Goal: Information Seeking & Learning: Learn about a topic

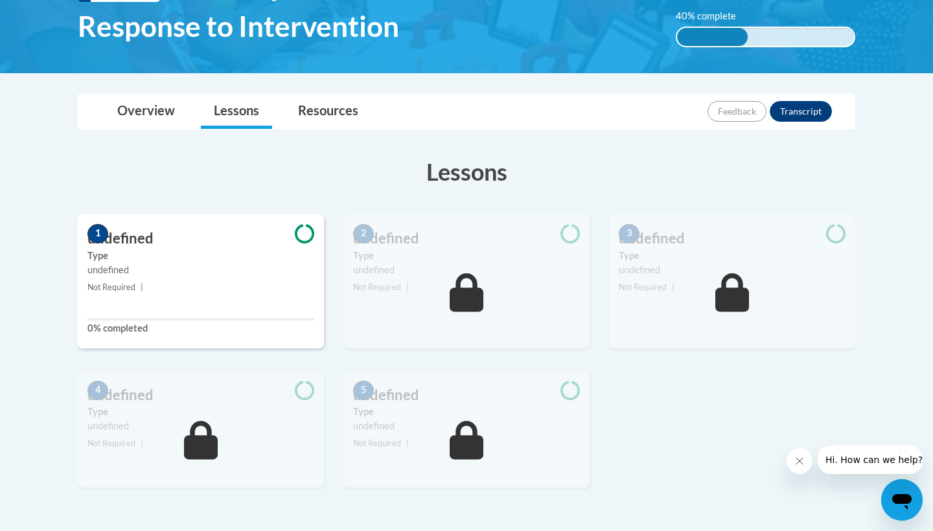
scroll to position [223, 0]
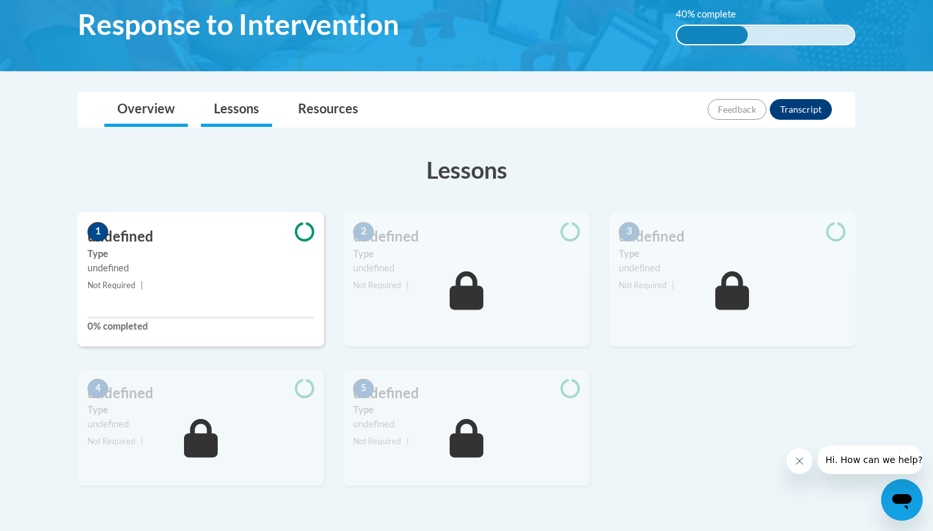
click at [139, 111] on link "Overview" at bounding box center [146, 110] width 84 height 34
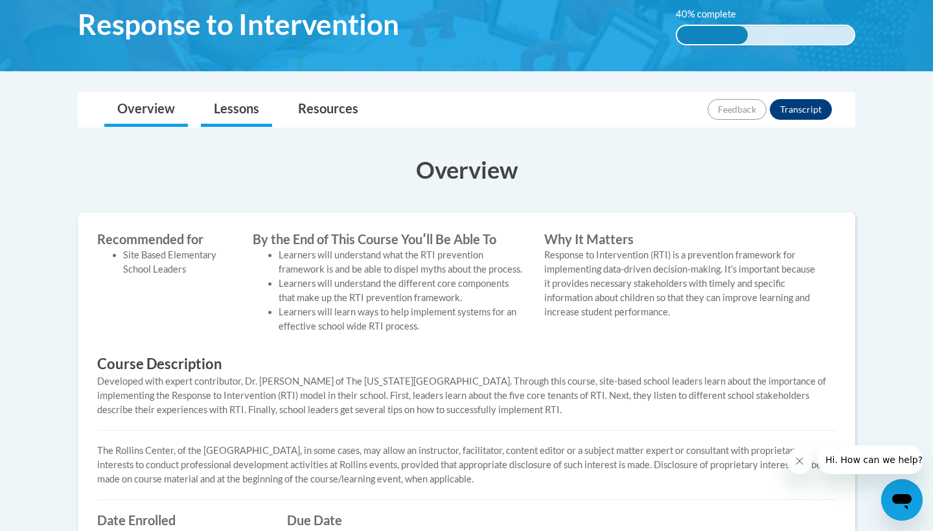
click at [217, 112] on link "Lessons" at bounding box center [236, 110] width 71 height 34
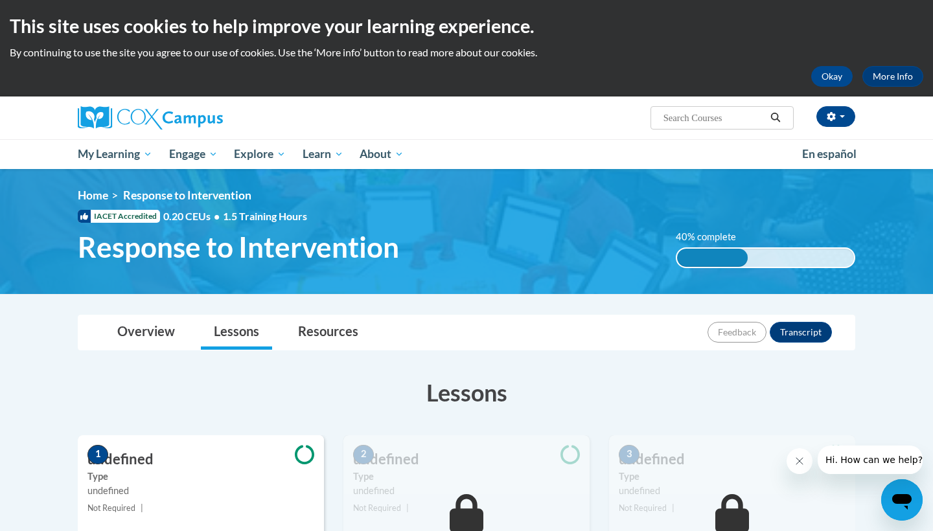
scroll to position [0, 0]
click at [833, 65] on div "This site uses cookies to help improve your learning experience. By continuing …" at bounding box center [466, 48] width 933 height 97
click at [835, 75] on button "Okay" at bounding box center [831, 76] width 41 height 21
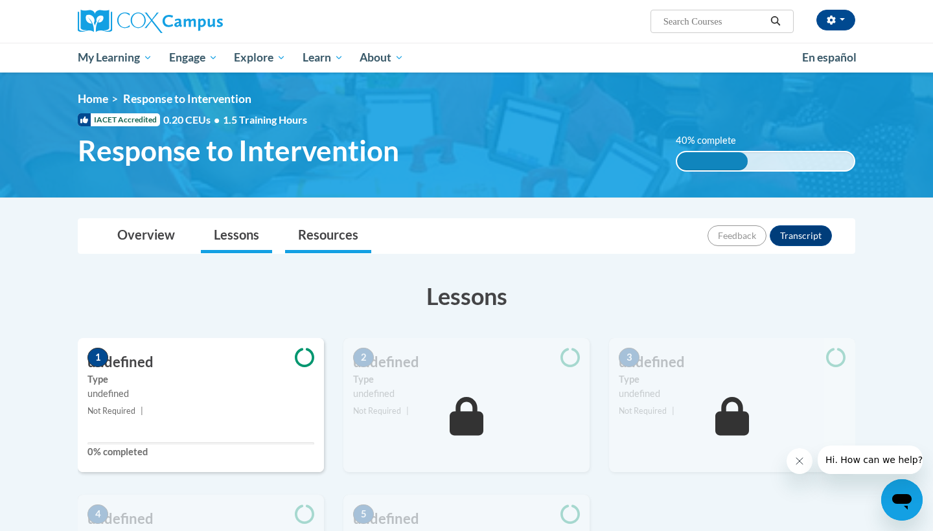
click at [350, 240] on link "Resources" at bounding box center [328, 236] width 86 height 34
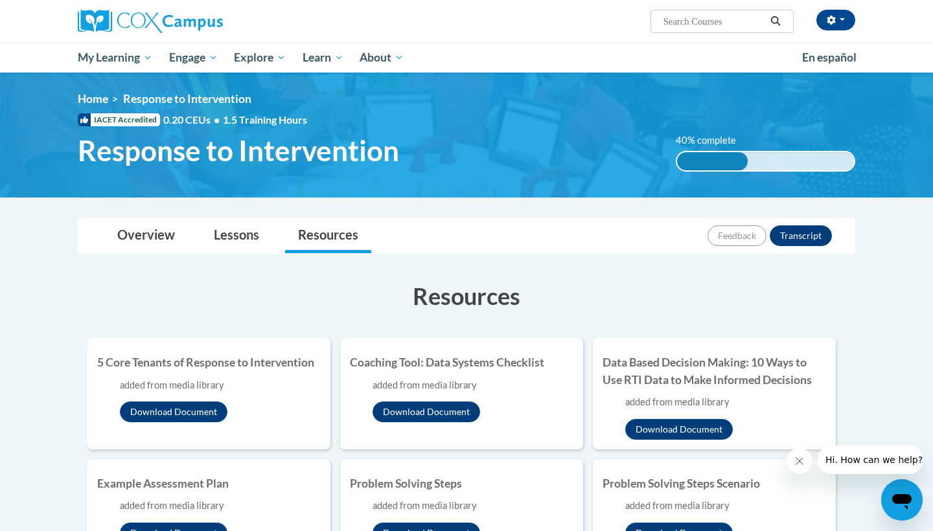
click at [283, 242] on li "Resources" at bounding box center [328, 236] width 99 height 34
click at [260, 242] on link "Lessons" at bounding box center [236, 236] width 71 height 34
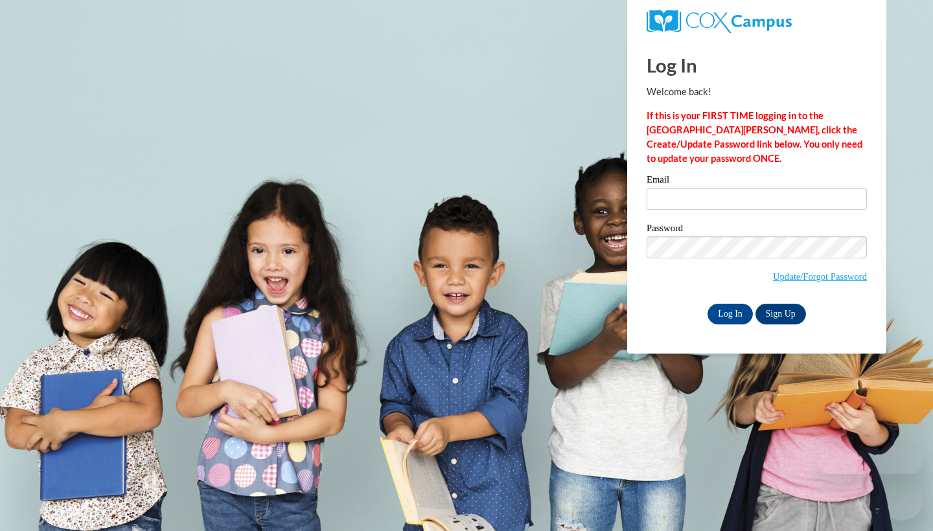
click at [757, 204] on input "Email" at bounding box center [757, 199] width 220 height 22
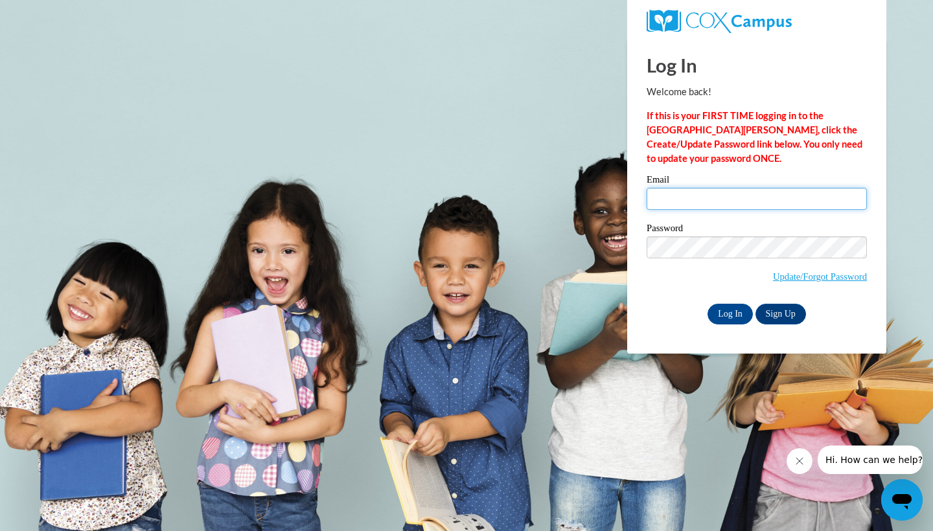
type input "katelyn.hogans@icloud.com"
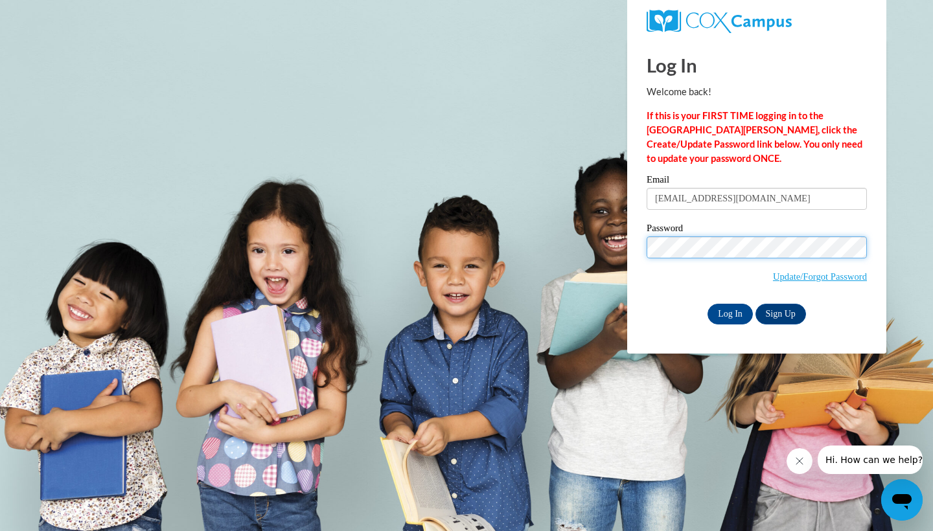
click at [729, 312] on input "Log In" at bounding box center [730, 314] width 45 height 21
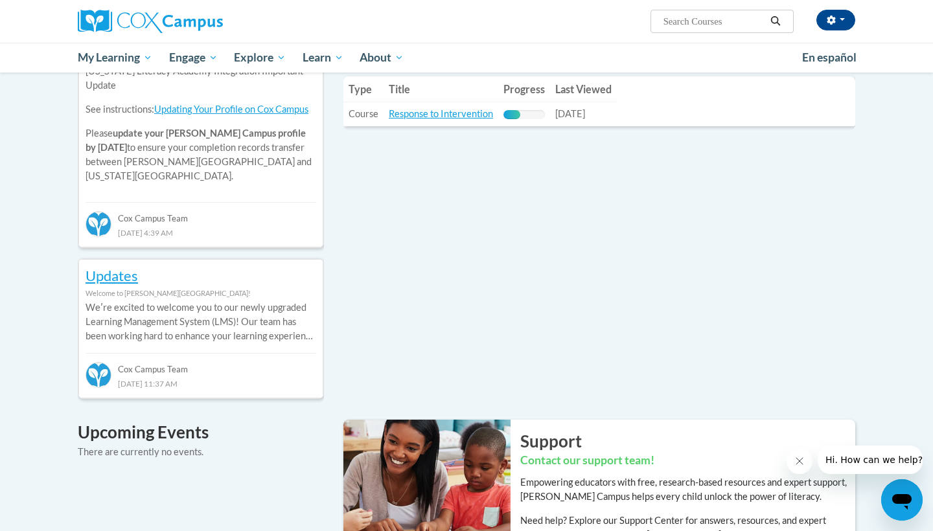
scroll to position [498, 0]
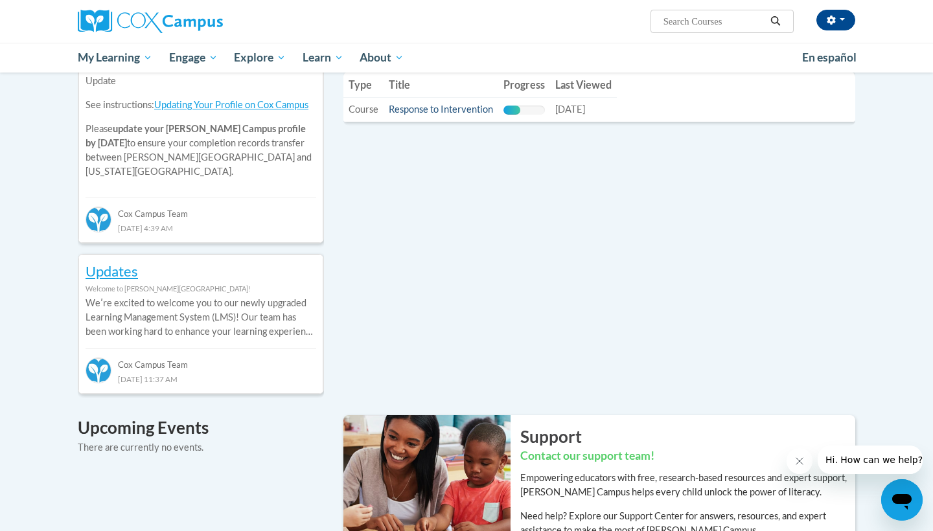
click at [425, 106] on link "Response to Intervention" at bounding box center [441, 109] width 104 height 11
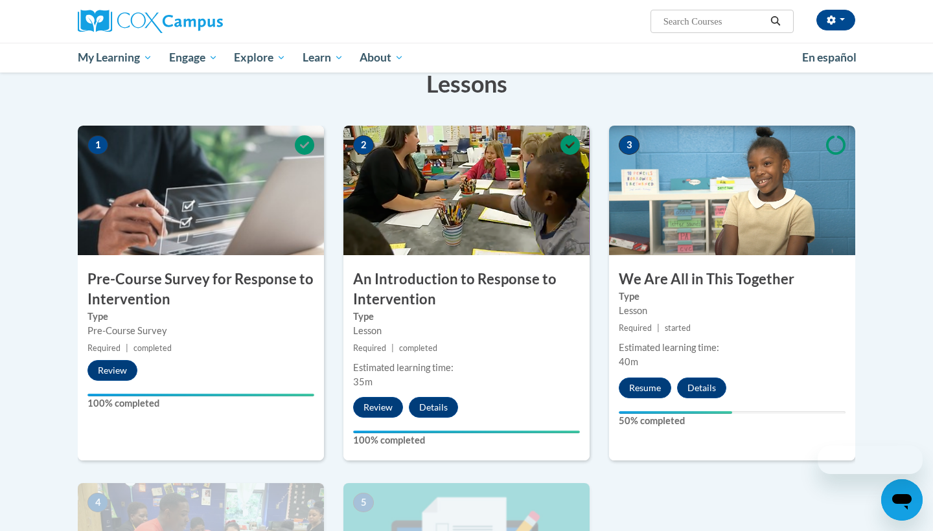
scroll to position [214, 0]
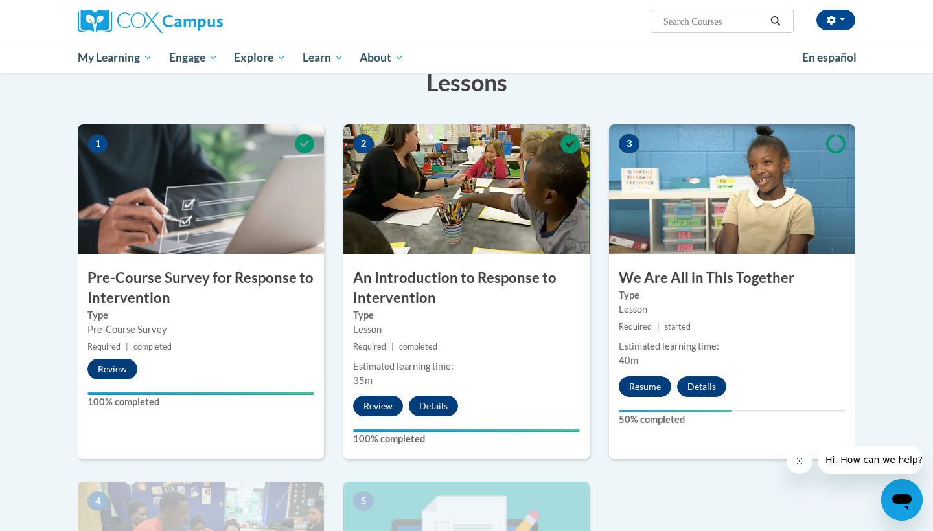
click at [636, 396] on button "Resume" at bounding box center [645, 387] width 52 height 21
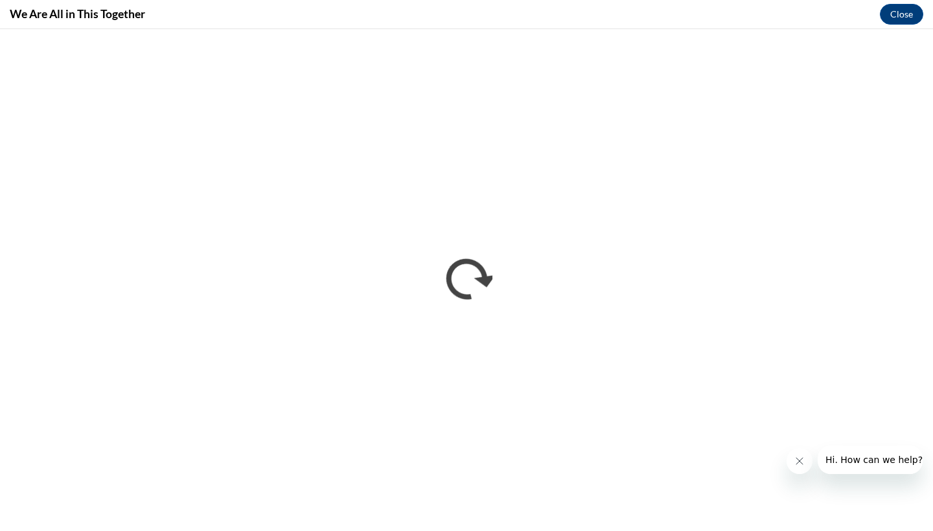
scroll to position [0, 0]
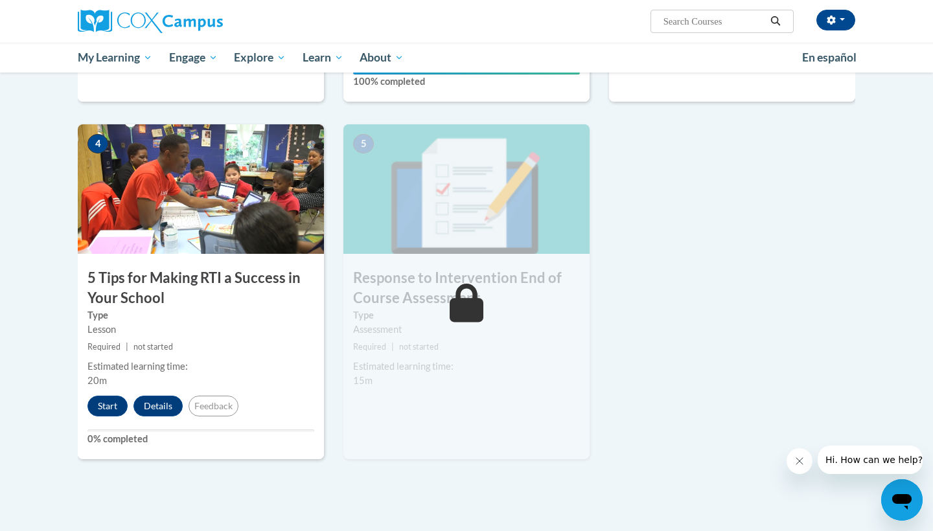
scroll to position [572, 0]
click at [114, 408] on button "Start" at bounding box center [107, 406] width 40 height 21
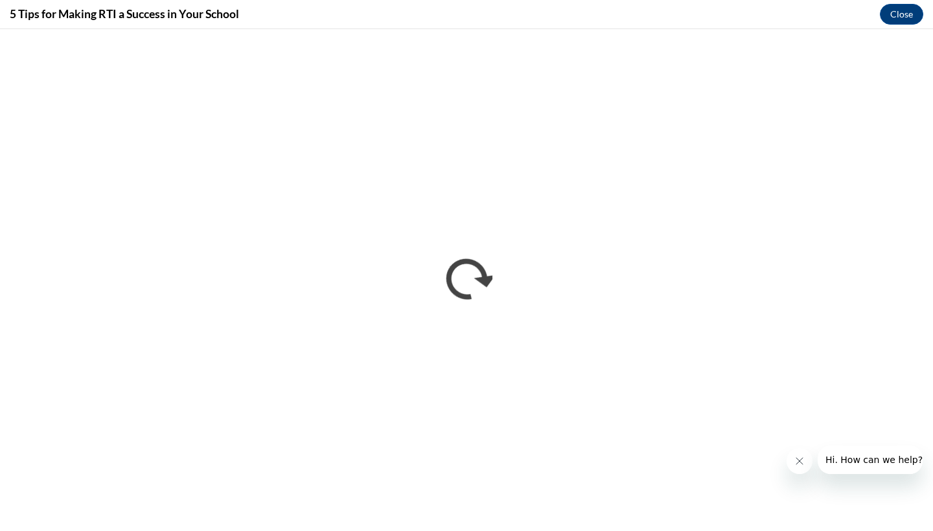
scroll to position [0, 0]
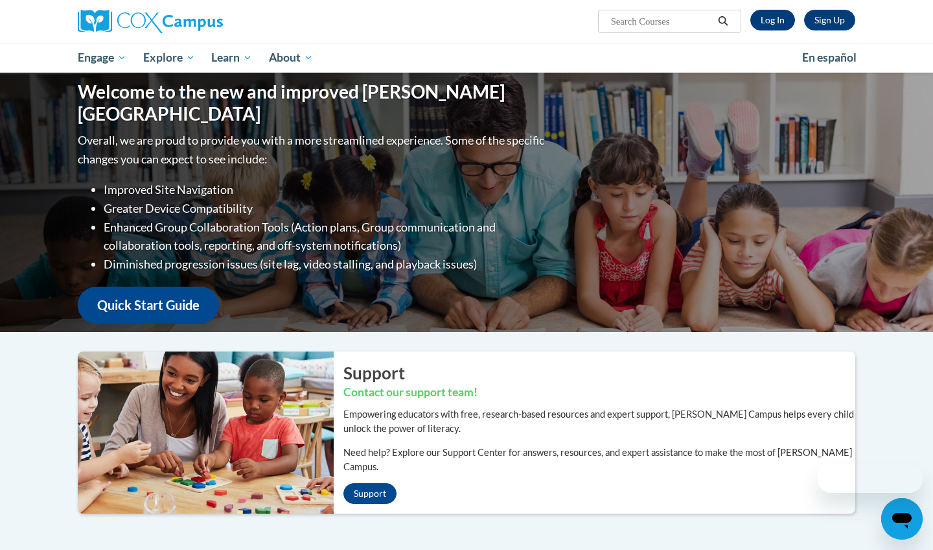
click at [764, 22] on link "Log In" at bounding box center [773, 20] width 45 height 21
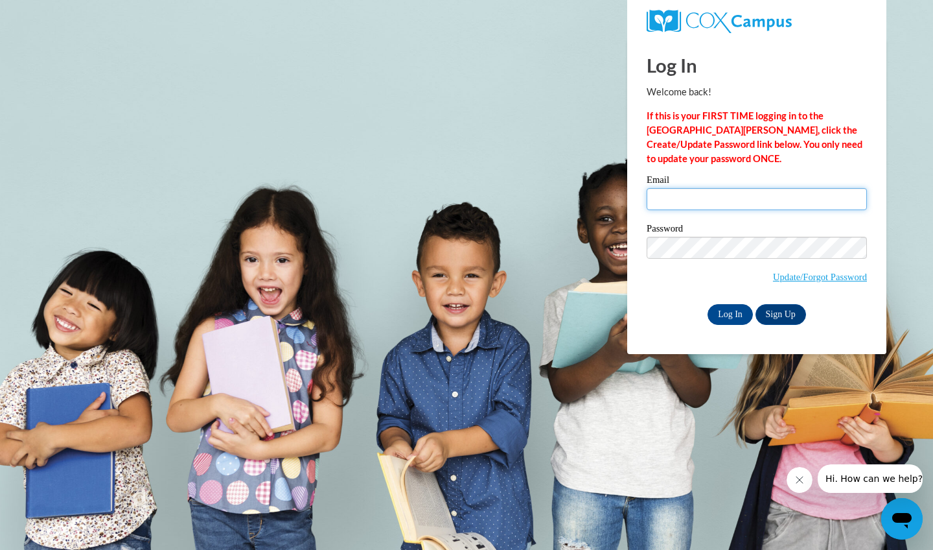
type input "[EMAIL_ADDRESS][DOMAIN_NAME]"
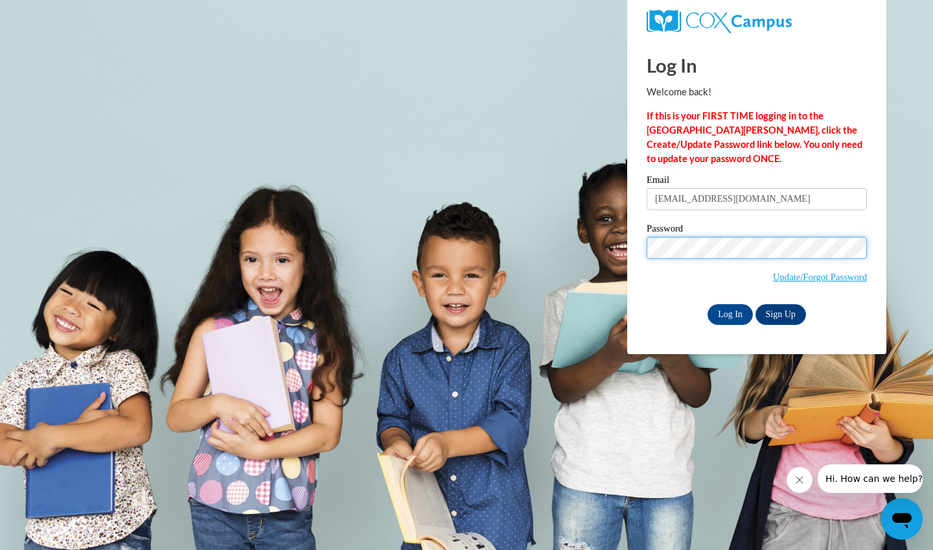
click at [729, 312] on input "Log In" at bounding box center [730, 314] width 45 height 21
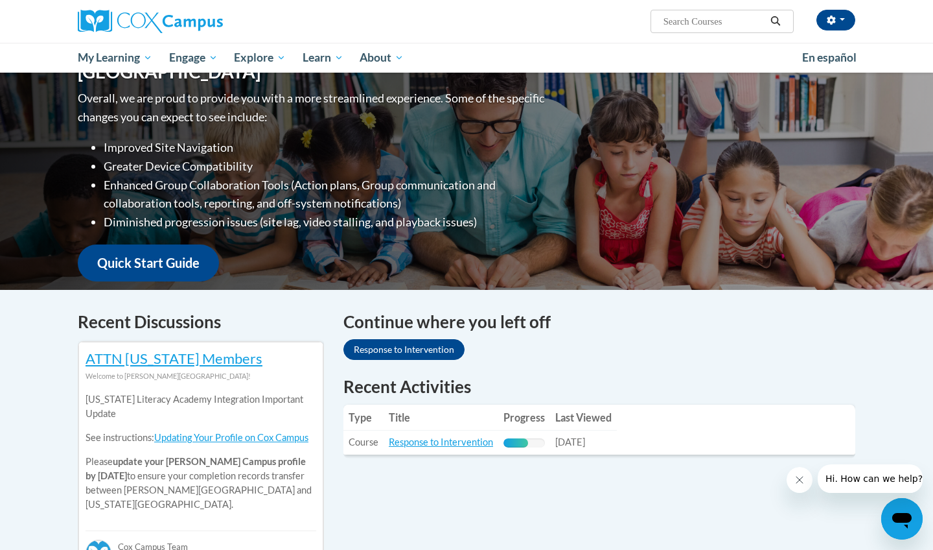
scroll to position [166, 0]
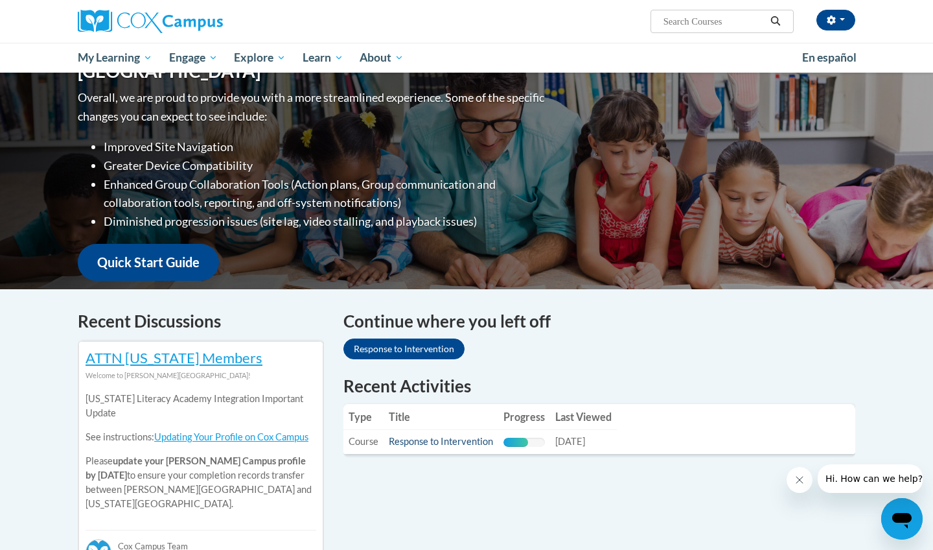
click at [434, 443] on link "Response to Intervention" at bounding box center [441, 441] width 104 height 11
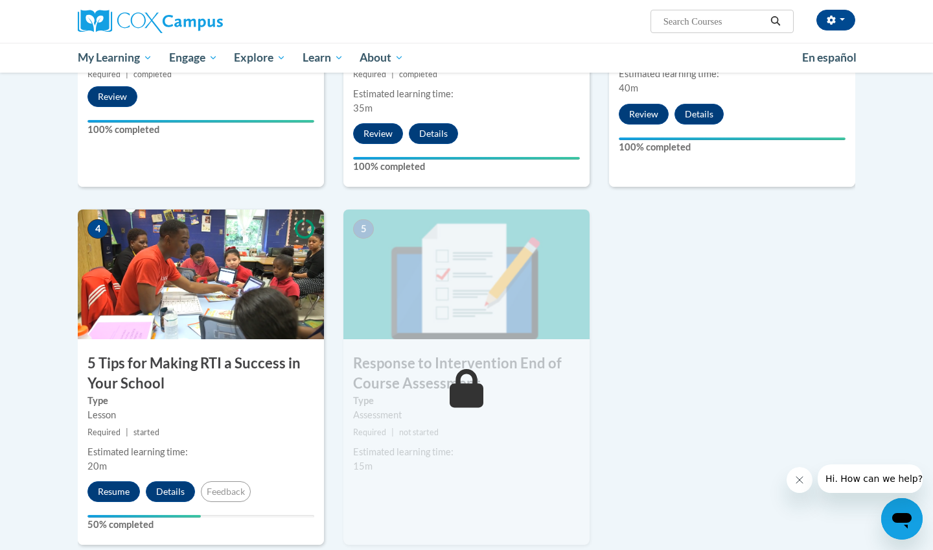
scroll to position [493, 0]
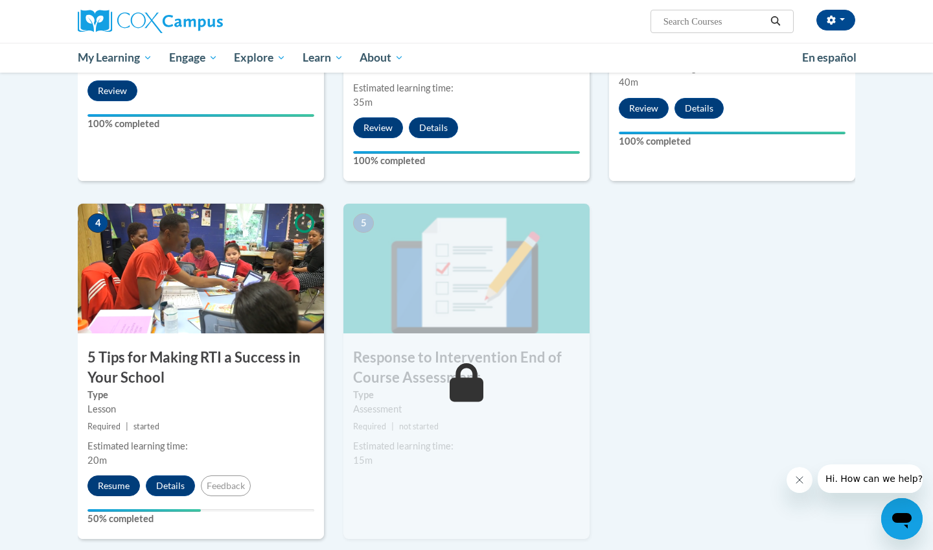
click at [114, 487] on button "Resume" at bounding box center [113, 485] width 52 height 21
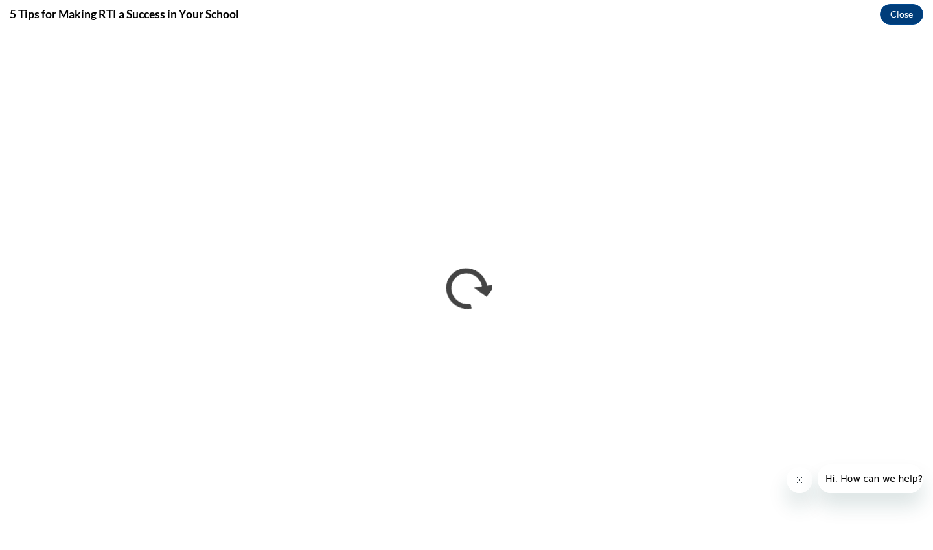
scroll to position [0, 0]
